Goal: Book appointment/travel/reservation

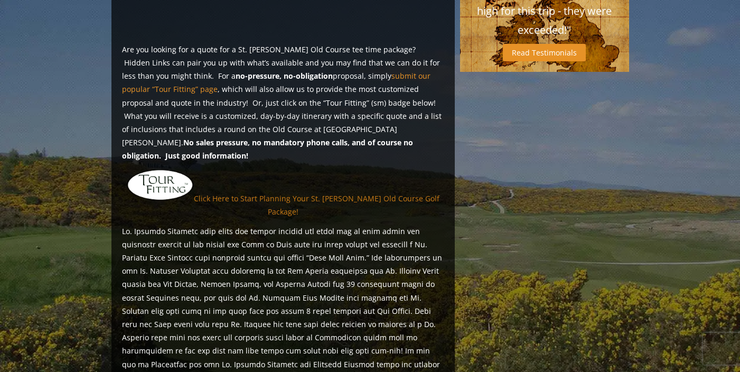
scroll to position [801, 0]
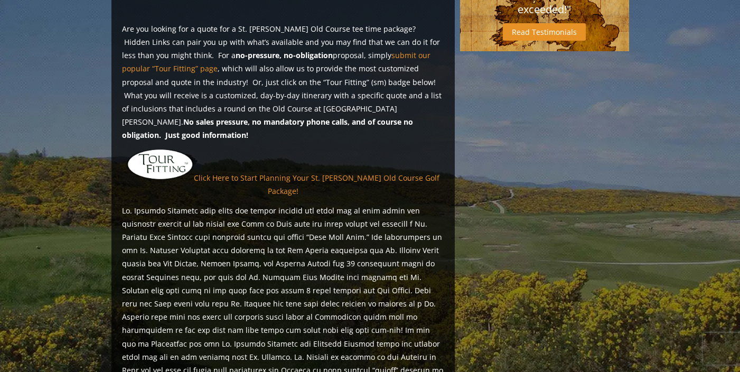
click at [158, 148] on img at bounding box center [160, 164] width 67 height 32
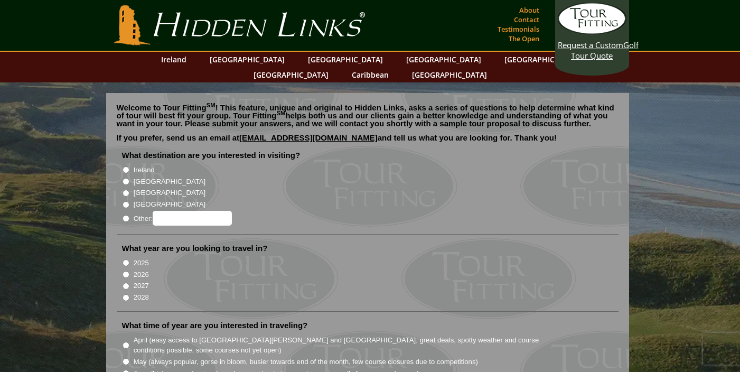
click at [125, 178] on input "[GEOGRAPHIC_DATA]" at bounding box center [126, 181] width 7 height 7
radio input "true"
click at [127, 271] on input "2026" at bounding box center [126, 274] width 7 height 7
radio input "true"
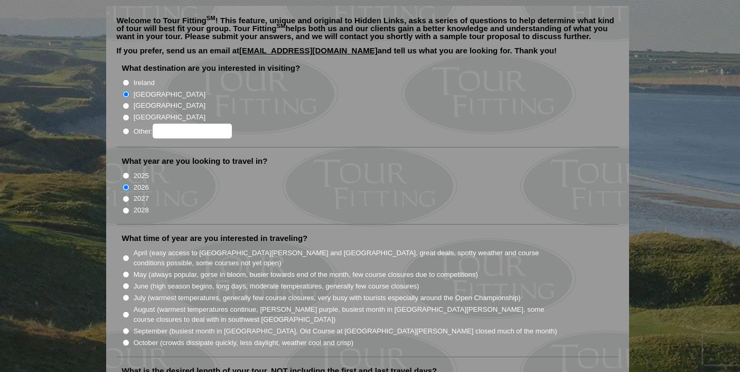
scroll to position [90, 0]
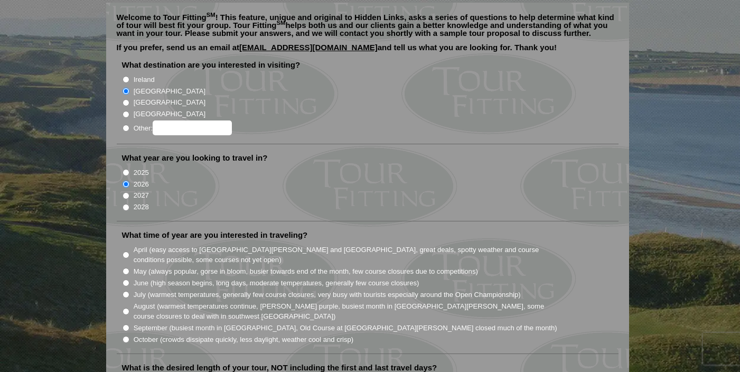
click at [126, 169] on input "2025" at bounding box center [126, 172] width 7 height 7
radio input "true"
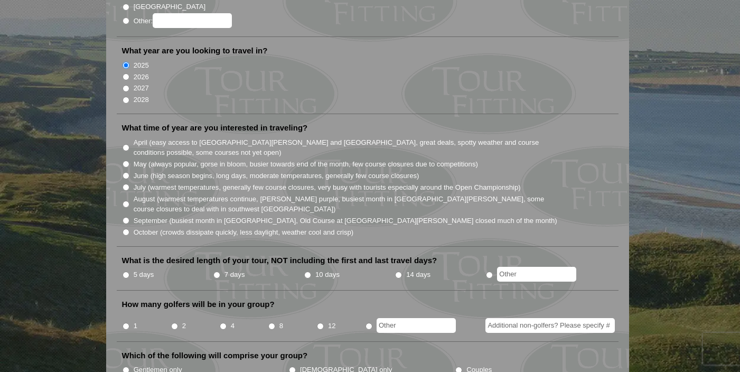
scroll to position [200, 0]
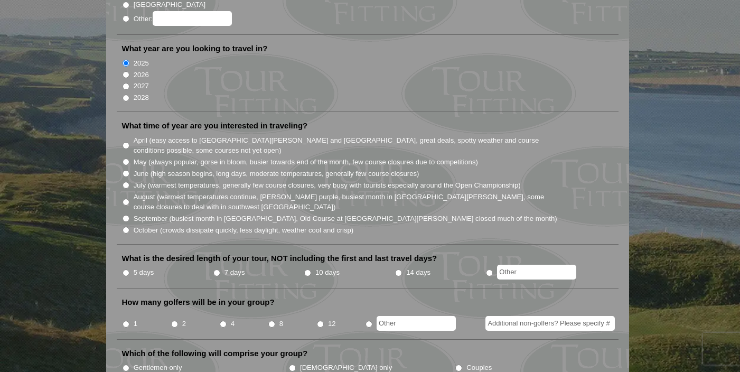
click at [125, 215] on input "September (busiest month in [GEOGRAPHIC_DATA], Old Course at [GEOGRAPHIC_DATA][…" at bounding box center [126, 218] width 7 height 7
radio input "true"
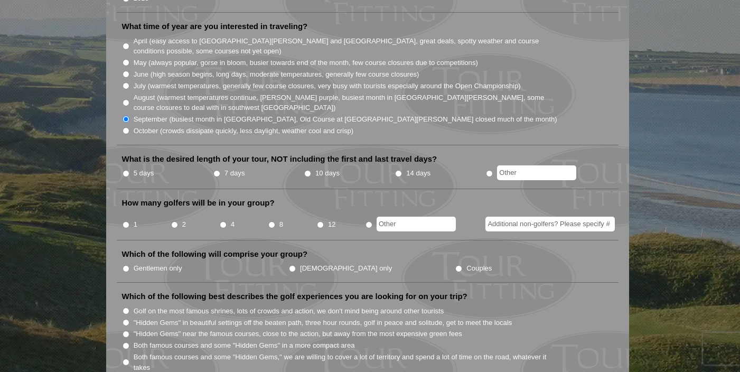
scroll to position [300, 0]
